Goal: Navigation & Orientation: Find specific page/section

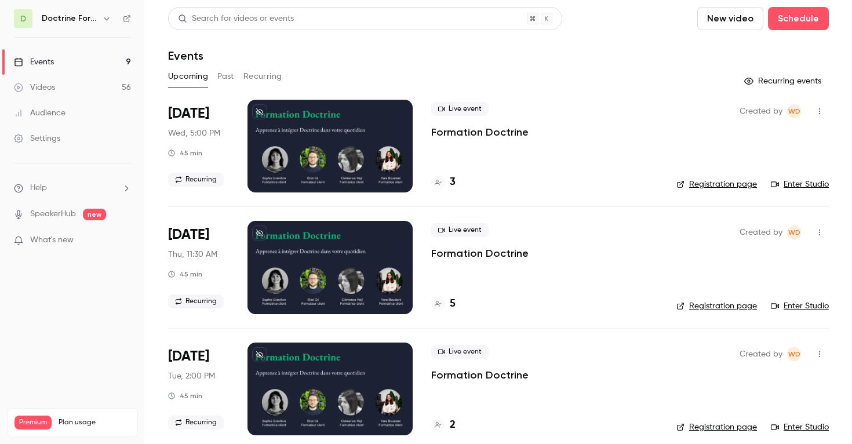
click at [79, 21] on h6 "Doctrine Formation Corporate" at bounding box center [70, 19] width 56 height 12
click at [105, 19] on icon "button" at bounding box center [106, 18] width 5 height 3
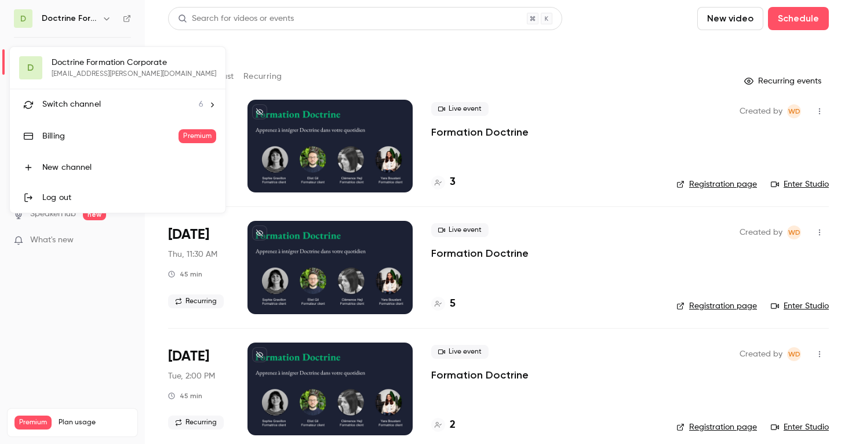
click at [90, 72] on div "D Doctrine Formation Corporate [EMAIL_ADDRESS][PERSON_NAME][DOMAIN_NAME] Switch…" at bounding box center [117, 130] width 215 height 166
click at [133, 106] on div "Switch channel 6" at bounding box center [122, 104] width 161 height 12
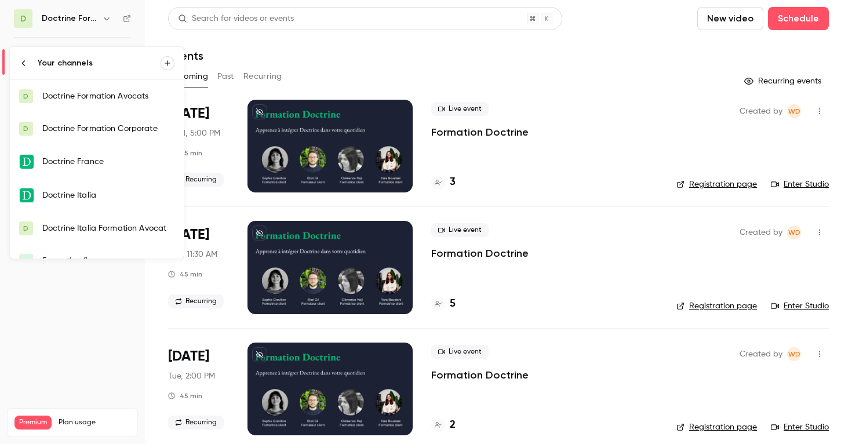
scroll to position [19, 0]
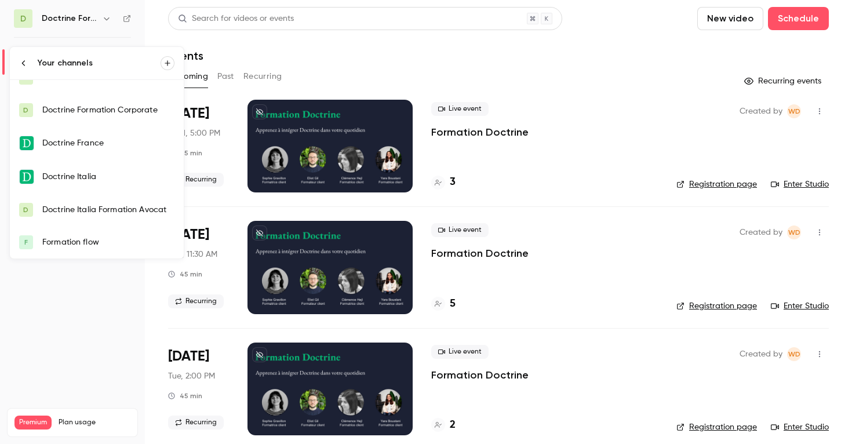
click at [98, 250] on link "F Formation flow" at bounding box center [97, 242] width 174 height 32
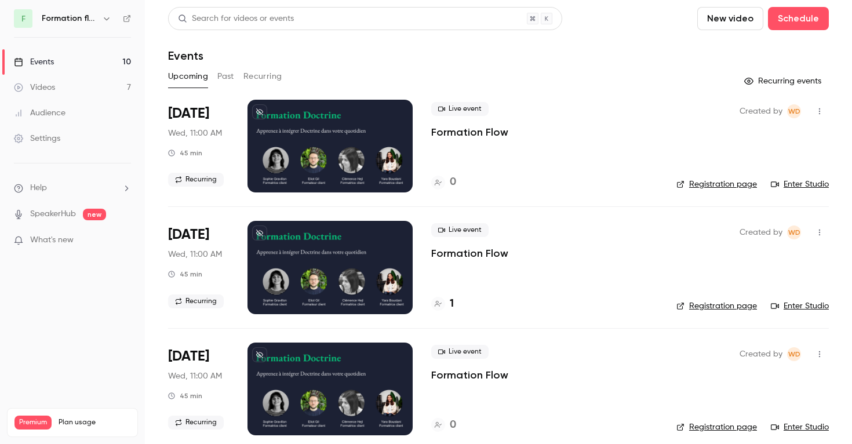
click at [254, 75] on button "Recurring" at bounding box center [262, 76] width 39 height 19
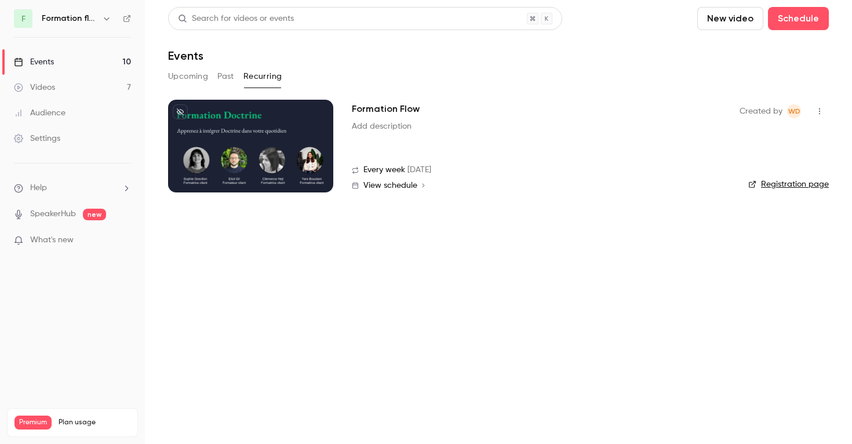
click at [774, 186] on link "Registration page" at bounding box center [788, 184] width 81 height 12
